Goal: Task Accomplishment & Management: Complete application form

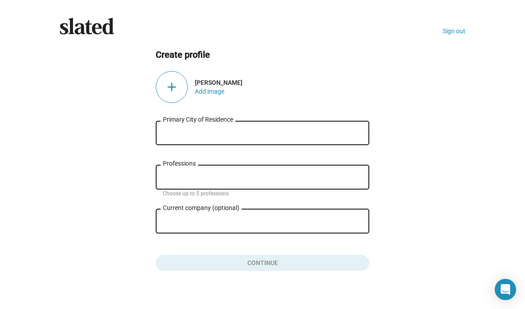
click at [334, 130] on input "Primary City of Residence" at bounding box center [262, 133] width 199 height 8
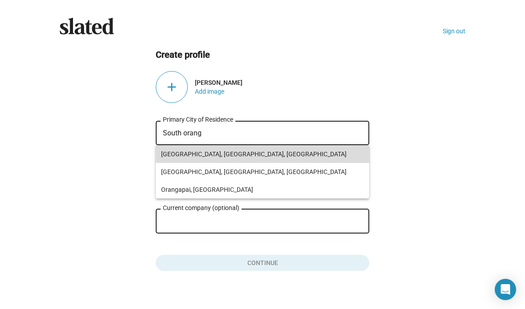
click at [242, 155] on span "[GEOGRAPHIC_DATA], [GEOGRAPHIC_DATA], [GEOGRAPHIC_DATA]" at bounding box center [262, 154] width 203 height 18
type input "[GEOGRAPHIC_DATA], [GEOGRAPHIC_DATA], [GEOGRAPHIC_DATA]"
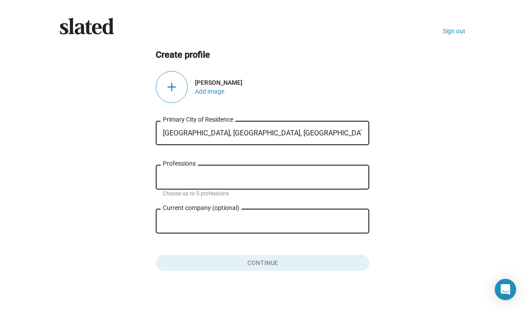
click at [253, 174] on input "Professions" at bounding box center [263, 178] width 199 height 8
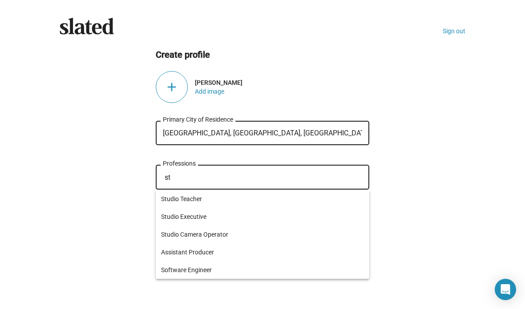
type input "s"
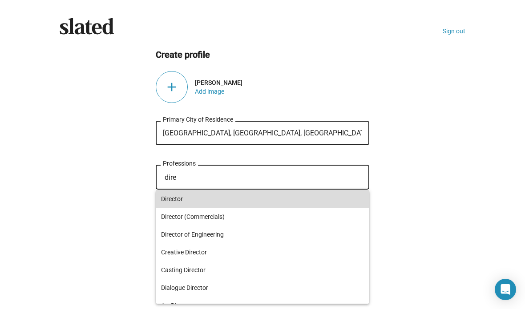
type input "dire"
click at [236, 200] on span "Director" at bounding box center [262, 199] width 203 height 18
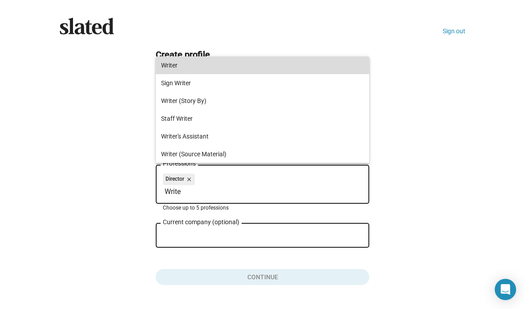
type input "Write"
click at [193, 64] on span "Writer" at bounding box center [262, 65] width 203 height 18
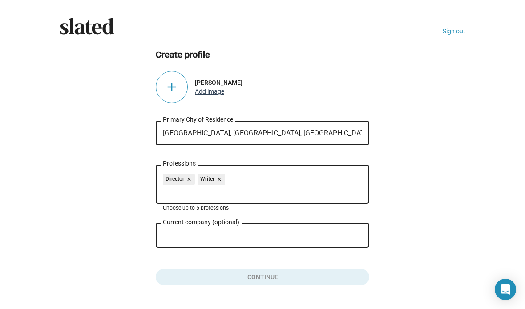
click at [207, 95] on button "Add image" at bounding box center [209, 91] width 29 height 7
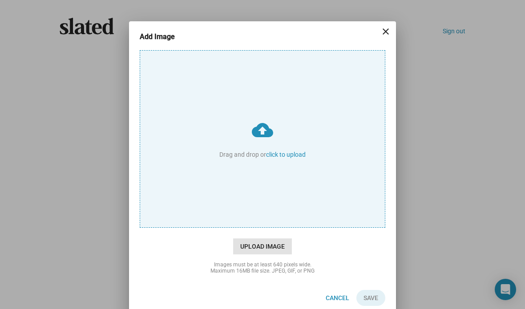
click at [264, 245] on span "Upload Image" at bounding box center [262, 247] width 59 height 16
click at [264, 228] on input "cloud_upload Drag and drop or click to upload" at bounding box center [262, 139] width 244 height 177
type input "C:\fakepath\IMG_1756.jpeg"
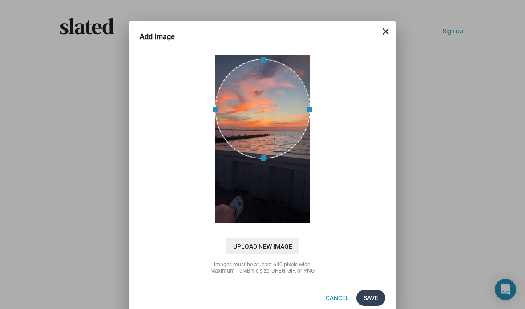
click at [370, 296] on span "Save" at bounding box center [370, 298] width 15 height 16
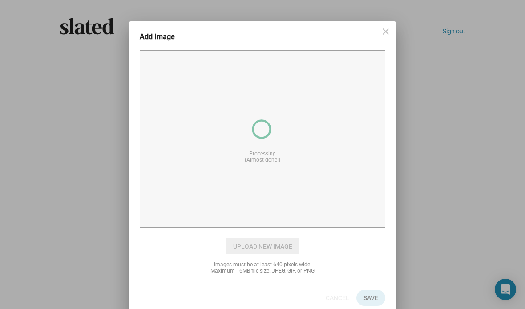
click at [511, 25] on div "Add Image close cloud_upload Drag and drop or click to upload Processing (Almos…" at bounding box center [262, 154] width 525 height 309
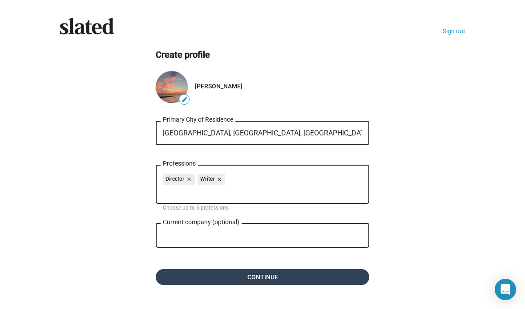
click at [330, 278] on span "Continue" at bounding box center [262, 277] width 199 height 16
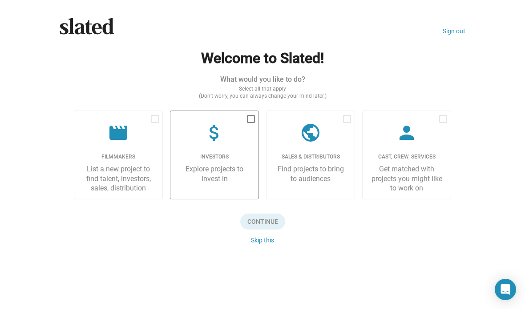
click at [250, 121] on span at bounding box center [251, 119] width 8 height 8
click at [250, 123] on input "checkbox" at bounding box center [250, 123] width 0 height 0
checkbox input "true"
click at [152, 120] on span at bounding box center [155, 119] width 8 height 8
click at [154, 123] on input "checkbox" at bounding box center [154, 123] width 0 height 0
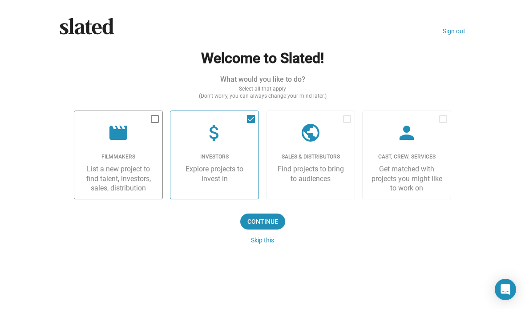
checkbox input "true"
click at [273, 223] on span "Continue" at bounding box center [262, 222] width 45 height 16
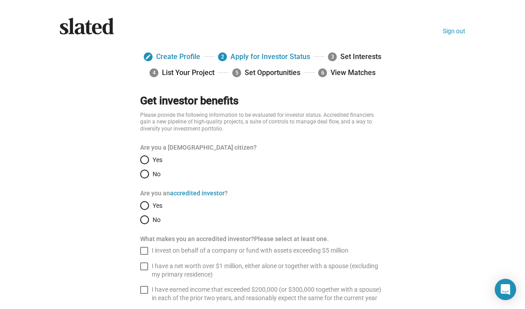
click at [143, 161] on span "Select an option" at bounding box center [144, 160] width 9 height 9
click at [143, 161] on input "Yes" at bounding box center [144, 160] width 9 height 9
radio input "true"
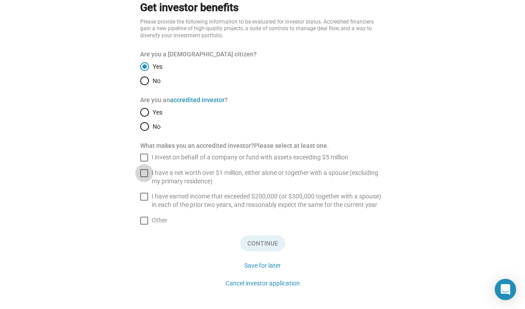
scroll to position [96, 0]
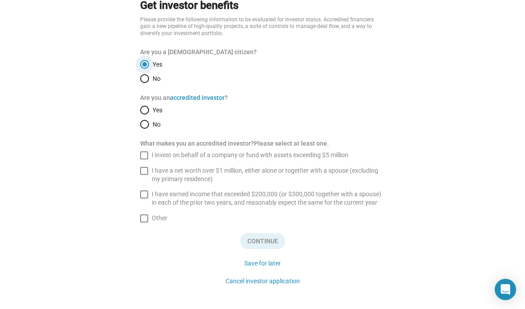
click at [148, 122] on span "Select an option" at bounding box center [144, 124] width 9 height 9
click at [148, 122] on input "No" at bounding box center [144, 124] width 9 height 9
radio input "true"
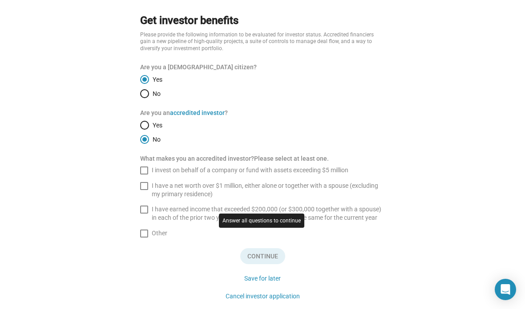
scroll to position [81, 0]
click at [140, 233] on span at bounding box center [144, 233] width 8 height 8
click at [144, 237] on input "Other" at bounding box center [144, 237] width 0 height 0
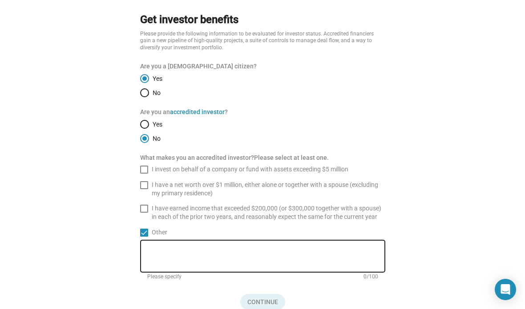
click at [143, 229] on span at bounding box center [144, 233] width 8 height 8
click at [144, 237] on input "Other" at bounding box center [144, 237] width 0 height 0
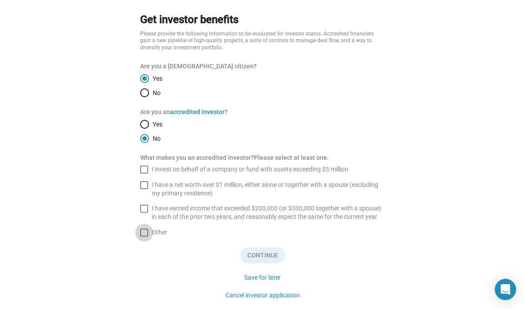
click at [144, 229] on span at bounding box center [144, 233] width 8 height 8
click at [144, 237] on input "Other" at bounding box center [144, 237] width 0 height 0
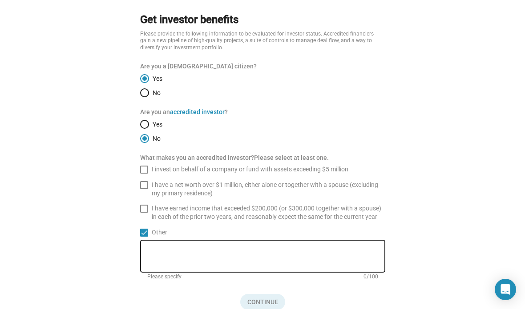
click at [143, 232] on span at bounding box center [144, 233] width 8 height 8
click at [144, 237] on input "Other" at bounding box center [144, 237] width 0 height 0
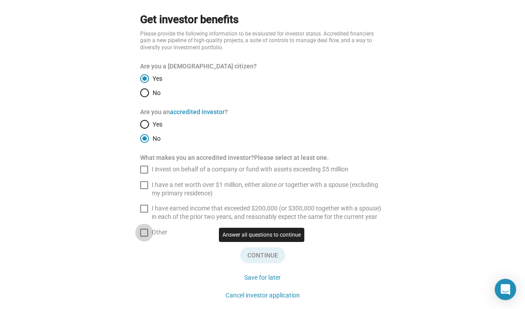
click at [148, 230] on label "Other" at bounding box center [153, 232] width 27 height 8
click at [144, 237] on input "Other" at bounding box center [144, 237] width 0 height 0
checkbox input "true"
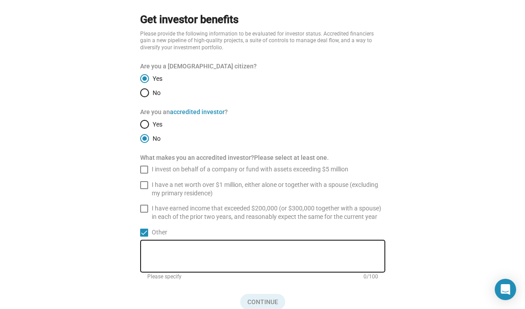
click at [205, 257] on textarea at bounding box center [265, 257] width 236 height 16
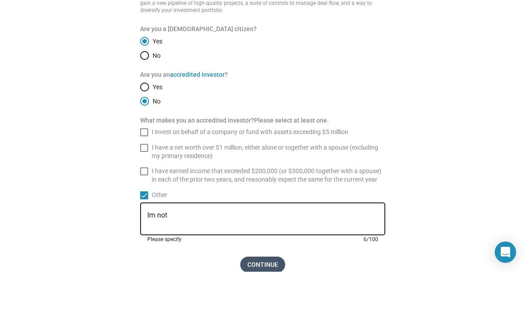
type textarea "Im not"
click at [265, 294] on span "Continue" at bounding box center [262, 302] width 45 height 16
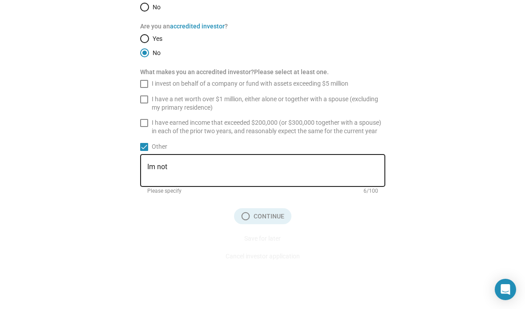
scroll to position [167, 0]
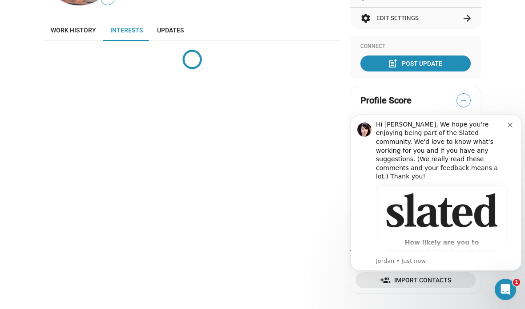
scroll to position [196, 0]
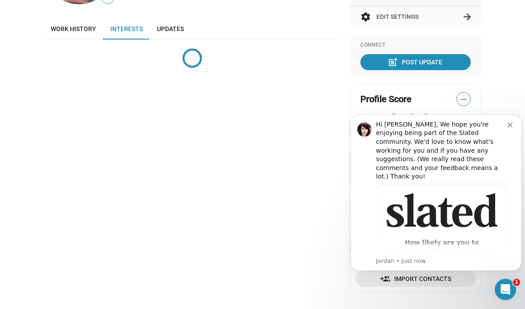
click at [510, 125] on icon "Dismiss notification" at bounding box center [509, 125] width 5 height 5
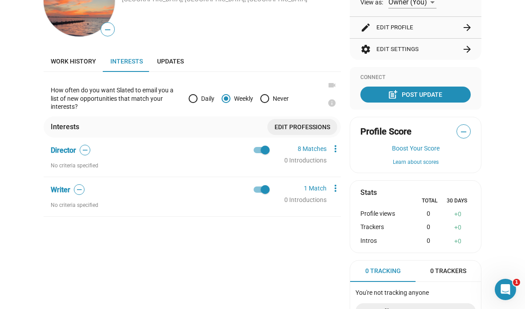
scroll to position [165, 0]
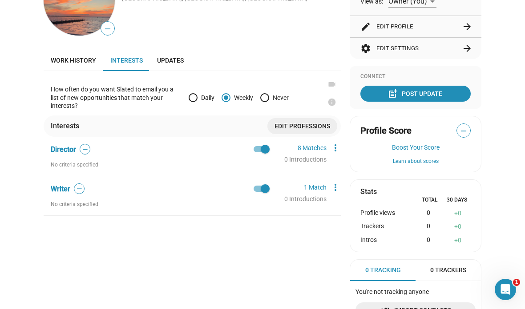
click at [231, 96] on span "Weekly" at bounding box center [241, 97] width 23 height 7
click at [230, 96] on input "Weekly" at bounding box center [225, 97] width 9 height 9
click at [322, 144] on link "8 Matches" at bounding box center [311, 147] width 29 height 7
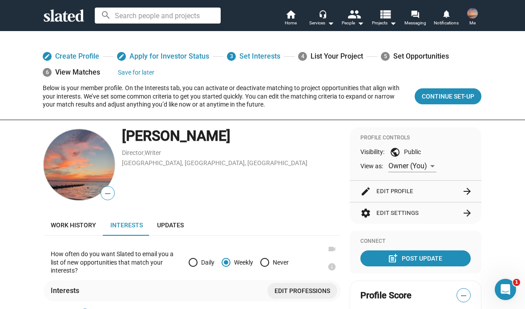
scroll to position [0, 0]
click at [322, 51] on div "4 List Your Project" at bounding box center [330, 56] width 65 height 16
click at [458, 93] on span "Continue Set-up" at bounding box center [447, 96] width 52 height 16
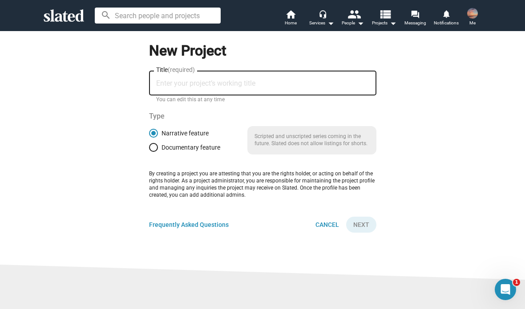
click at [344, 81] on input "Title (required)" at bounding box center [262, 84] width 213 height 8
type input "Fragments"
click at [367, 221] on span "Next" at bounding box center [361, 225] width 16 height 16
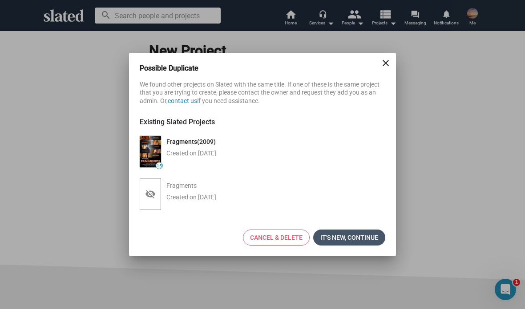
click at [366, 240] on span "It's new, continue" at bounding box center [349, 238] width 58 height 16
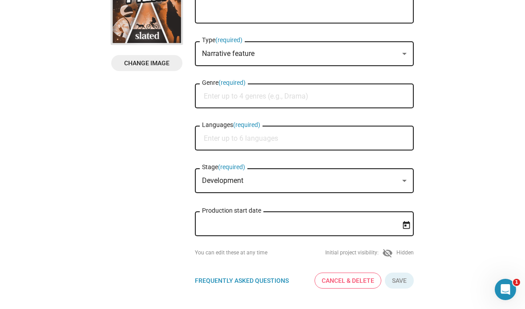
scroll to position [132, 0]
click at [382, 142] on input "Languages (required)" at bounding box center [306, 138] width 204 height 8
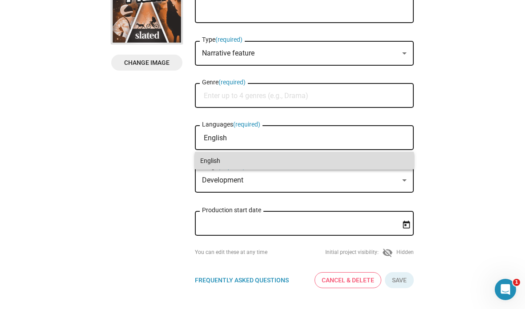
type input "English"
click at [379, 155] on span "English" at bounding box center [304, 161] width 208 height 18
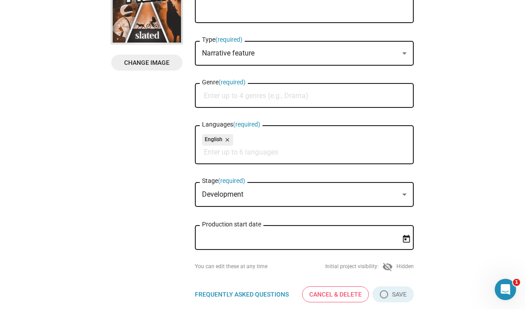
click at [372, 188] on div "Development Stage (required)" at bounding box center [304, 193] width 204 height 26
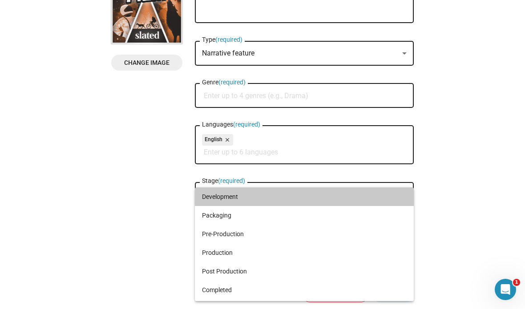
click at [378, 192] on span "Development" at bounding box center [304, 197] width 204 height 19
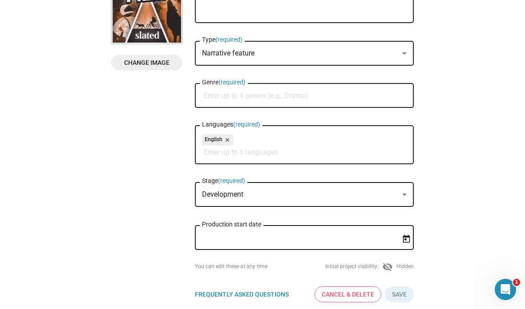
click at [372, 200] on div "Development" at bounding box center [300, 194] width 196 height 9
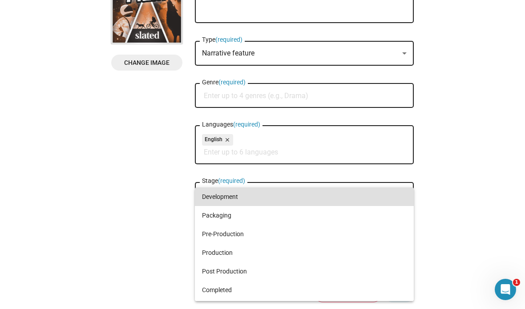
click at [472, 214] on div at bounding box center [262, 154] width 525 height 309
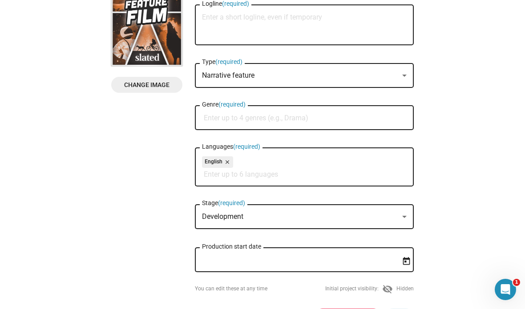
scroll to position [109, 0]
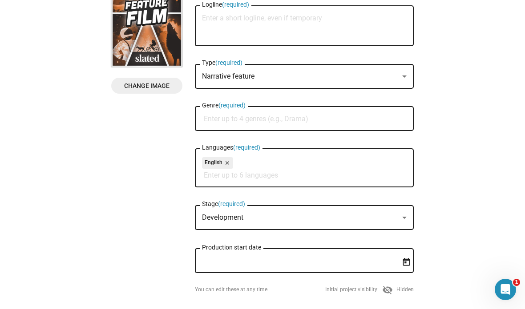
click at [387, 122] on input "Genre (required)" at bounding box center [306, 119] width 204 height 8
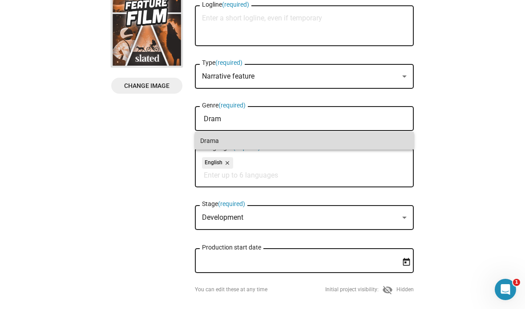
type input "Dram"
click at [363, 138] on span "Drama" at bounding box center [304, 141] width 208 height 18
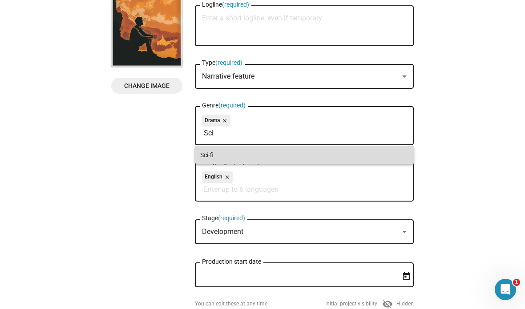
type input "Sci"
click at [234, 155] on span "Sci-fi" at bounding box center [304, 155] width 208 height 18
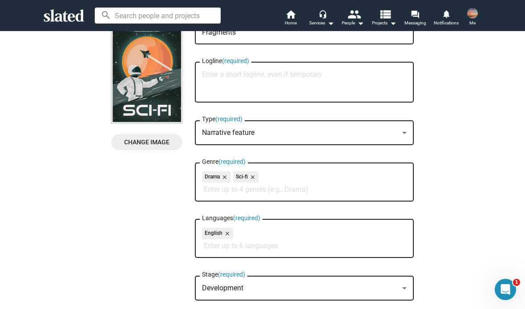
scroll to position [37, 0]
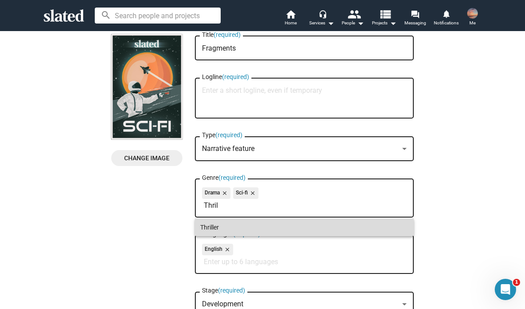
type input "Thril"
click at [332, 222] on span "Thriller" at bounding box center [304, 228] width 208 height 18
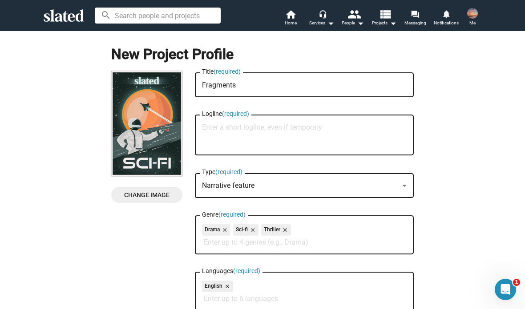
scroll to position [0, 0]
click at [391, 188] on div "Narrative feature" at bounding box center [300, 185] width 196 height 9
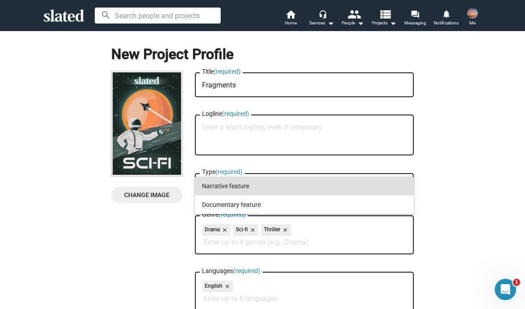
scroll to position [0, 0]
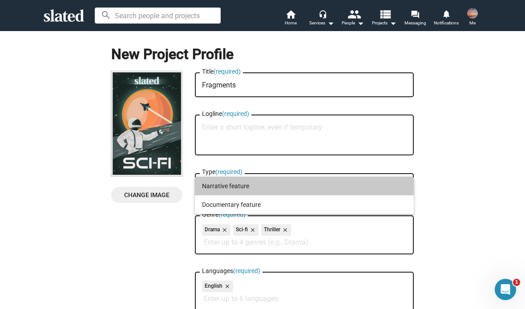
click at [398, 181] on span "Narrative feature" at bounding box center [304, 186] width 204 height 19
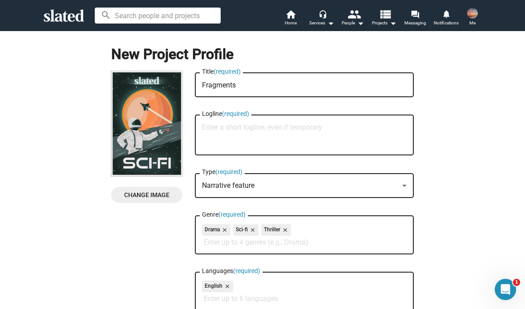
click at [311, 138] on textarea "Logline (required)" at bounding box center [304, 136] width 204 height 24
paste textarea "When six high school friends find themselves the last people left on Earth afte…"
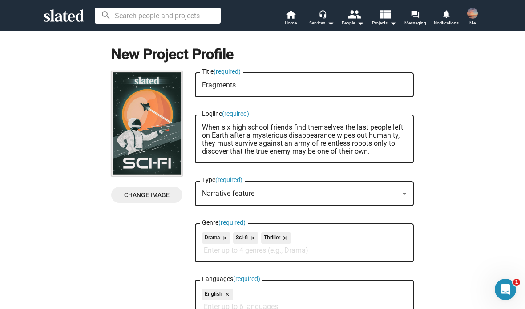
type textarea "When six high school friends find themselves the last people left on Earth afte…"
click at [166, 202] on span "Change Image" at bounding box center [146, 195] width 57 height 16
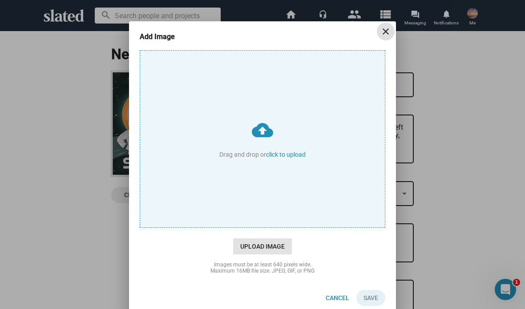
click at [277, 246] on span "Upload Image" at bounding box center [262, 247] width 59 height 16
click at [277, 228] on input "cloud_upload Drag and drop or click to upload" at bounding box center [262, 139] width 244 height 177
type input "C:\fakepath\IMG_2530.png"
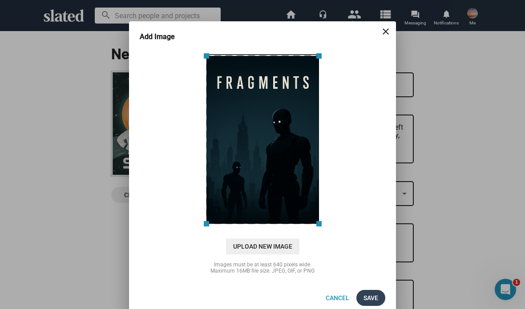
click at [375, 292] on span "Save" at bounding box center [370, 298] width 15 height 16
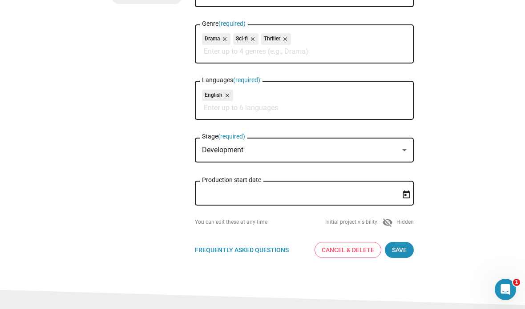
scroll to position [207, 0]
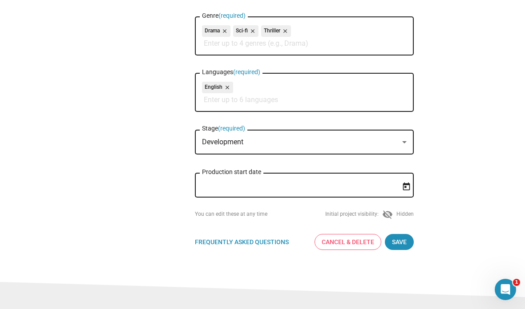
click at [391, 216] on mat-icon "visibility_off" at bounding box center [387, 214] width 11 height 11
click at [382, 216] on mat-icon "visibility_off" at bounding box center [387, 214] width 11 height 11
click at [386, 217] on mat-icon "visibility_off" at bounding box center [387, 214] width 11 height 11
click at [407, 209] on mat-form-field "Production start date" at bounding box center [304, 191] width 219 height 38
click at [408, 216] on div "Initial project visibility: visibility_off Hidden" at bounding box center [369, 214] width 88 height 11
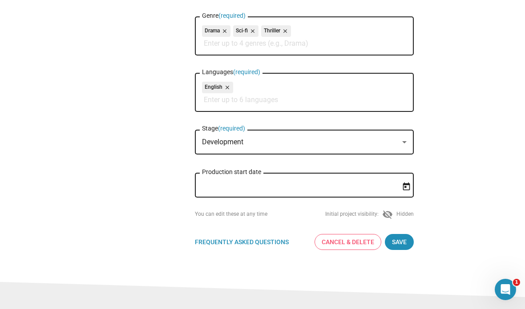
click at [388, 214] on mat-icon "visibility_off" at bounding box center [387, 214] width 11 height 11
click at [233, 218] on div "You can edit these at any time" at bounding box center [231, 214] width 72 height 7
click at [407, 214] on div "Initial project visibility: visibility_off Hidden" at bounding box center [369, 214] width 88 height 11
click at [404, 245] on span "Save" at bounding box center [399, 242] width 15 height 16
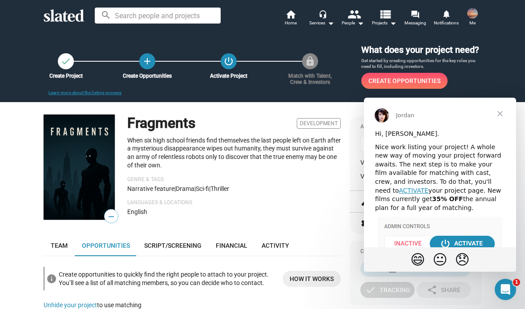
click at [498, 116] on span "Close" at bounding box center [500, 114] width 32 height 32
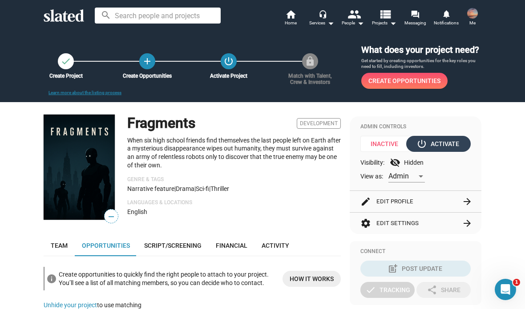
click at [449, 152] on div "power_settings_new Activate" at bounding box center [438, 144] width 41 height 16
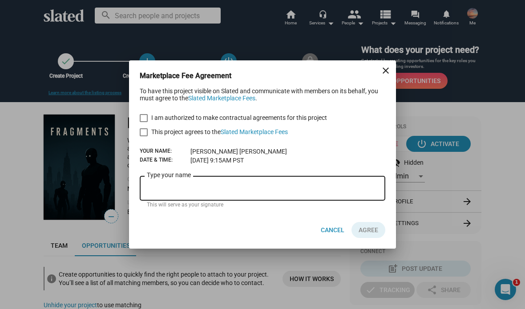
click at [359, 193] on input "Type your name" at bounding box center [262, 189] width 231 height 8
click at [146, 117] on span at bounding box center [144, 118] width 8 height 8
click at [144, 122] on input "I am authorized to make contractual agreements for this project" at bounding box center [143, 122] width 0 height 0
checkbox input "true"
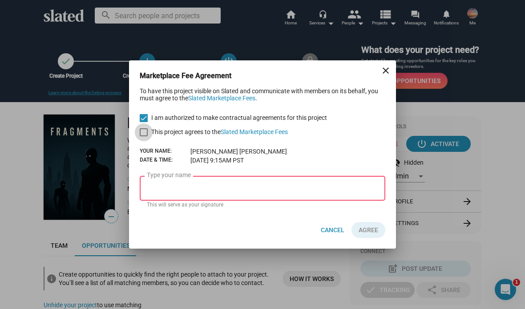
click at [147, 133] on span at bounding box center [144, 132] width 8 height 8
click at [144, 136] on input "This project agrees to the Slated Marketplace Fees" at bounding box center [143, 136] width 0 height 0
checkbox input "true"
click at [333, 191] on input "Type your name" at bounding box center [262, 189] width 231 height 8
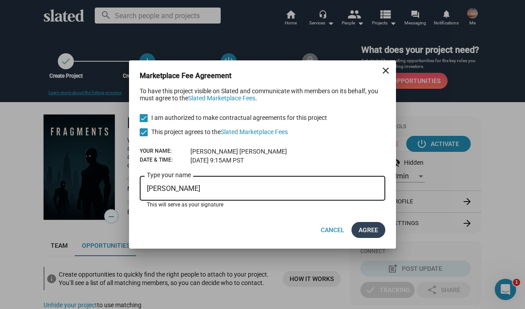
type input "[PERSON_NAME]"
click at [372, 232] on span "AGREE" at bounding box center [368, 230] width 20 height 16
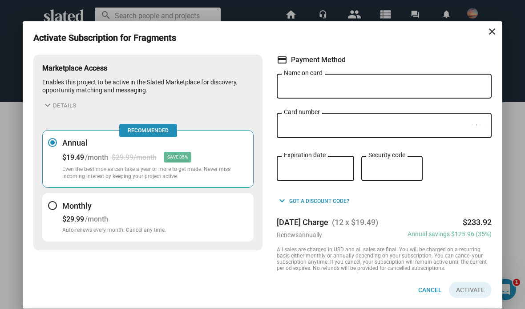
click at [448, 234] on div "Annual savings $125.96 (35%)" at bounding box center [449, 234] width 84 height 7
click at [215, 213] on button "Monthly $29.99 /month Auto-renews every month. Cancel any time." at bounding box center [147, 217] width 211 height 48
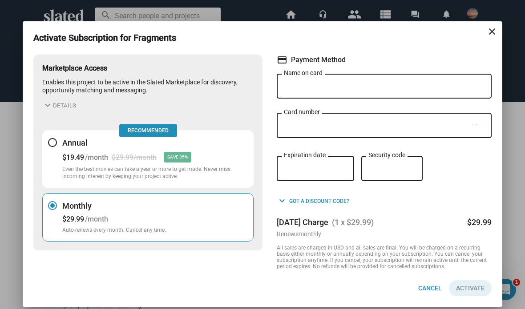
click at [517, 42] on div "Activate Subscription for Fragments close Marketplace Access Enables this proje…" at bounding box center [262, 154] width 525 height 309
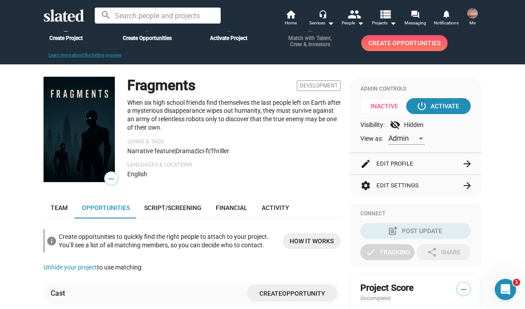
scroll to position [37, 0]
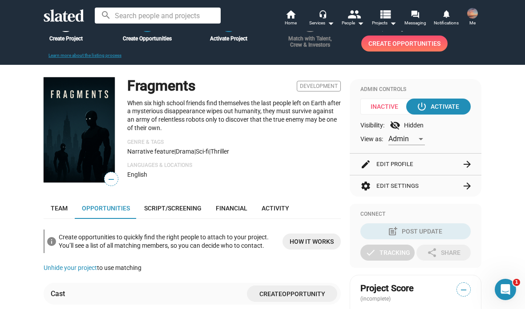
click at [402, 131] on div "Visibility: visibility_off Hidden" at bounding box center [415, 125] width 110 height 11
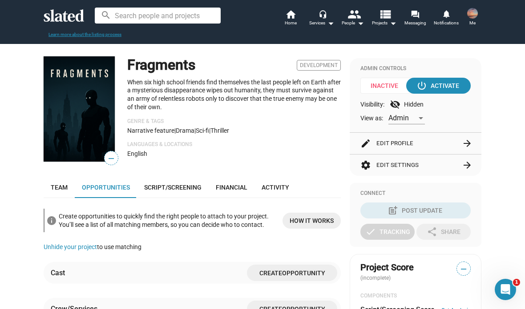
scroll to position [58, 0]
copy p "When six high school friends find themselves the last people left on Earth afte…"
